Goal: Obtain resource: Obtain resource

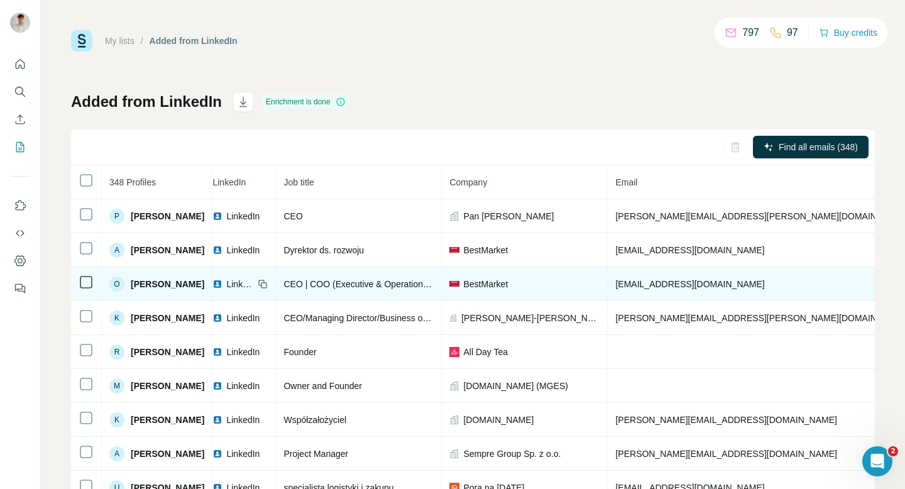
scroll to position [0, 282]
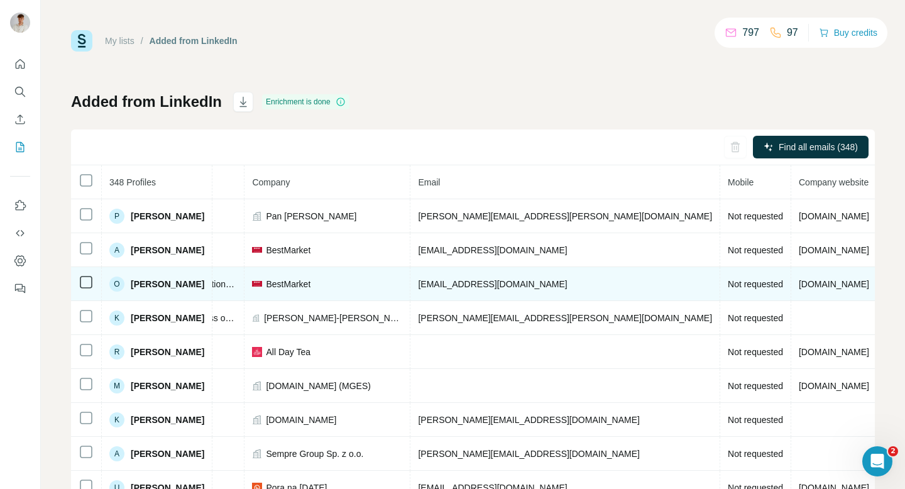
click at [728, 285] on span "Not requested" at bounding box center [755, 284] width 55 height 10
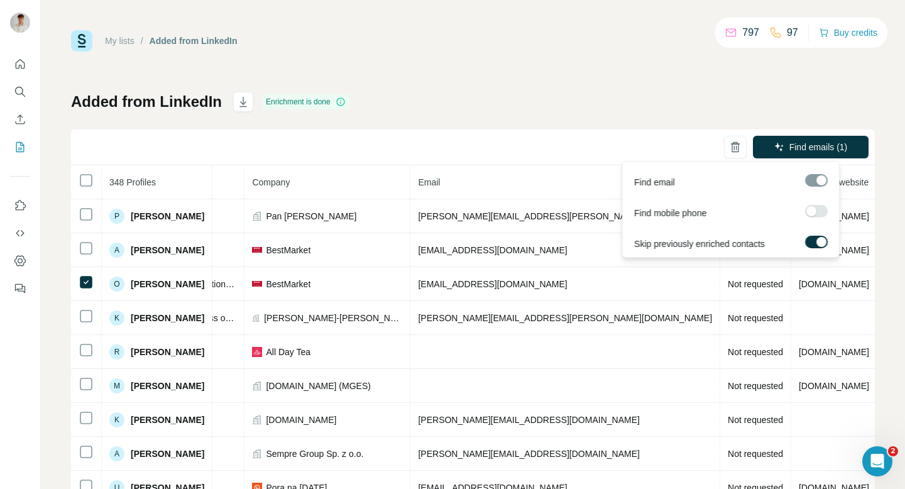
click at [821, 207] on label at bounding box center [816, 211] width 23 height 13
click at [780, 144] on span "Find emails & mobiles (1)" at bounding box center [797, 147] width 99 height 13
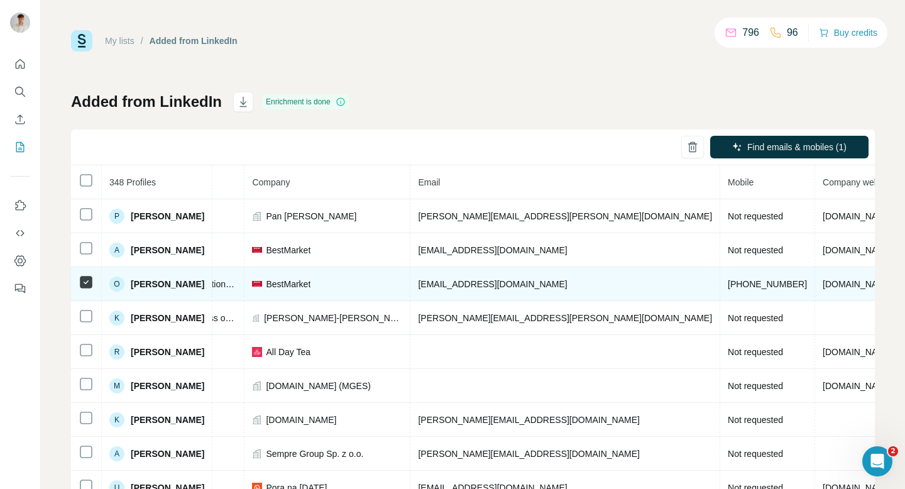
click at [728, 282] on span "[PHONE_NUMBER]" at bounding box center [767, 284] width 79 height 10
copy span "[PHONE_NUMBER]"
